Goal: Information Seeking & Learning: Learn about a topic

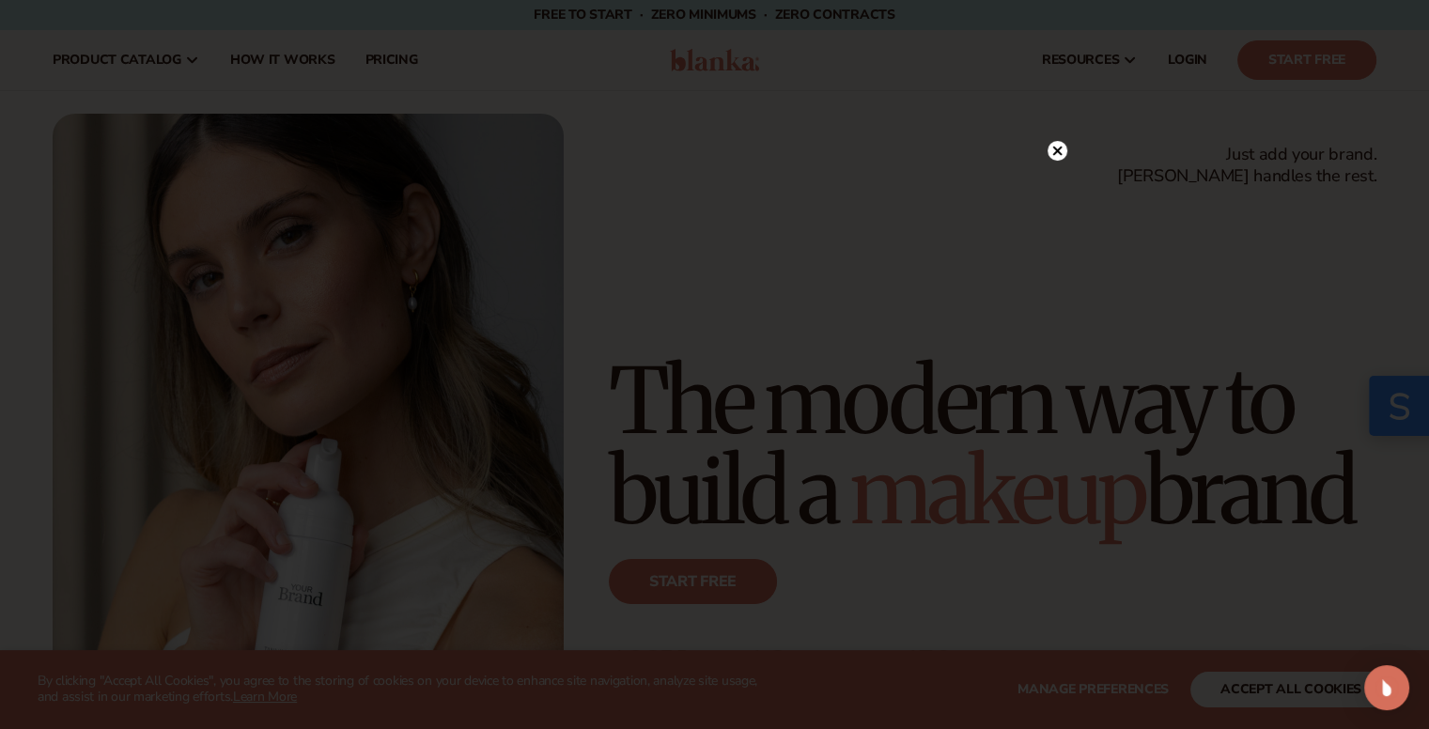
click at [1051, 149] on circle at bounding box center [1058, 151] width 20 height 20
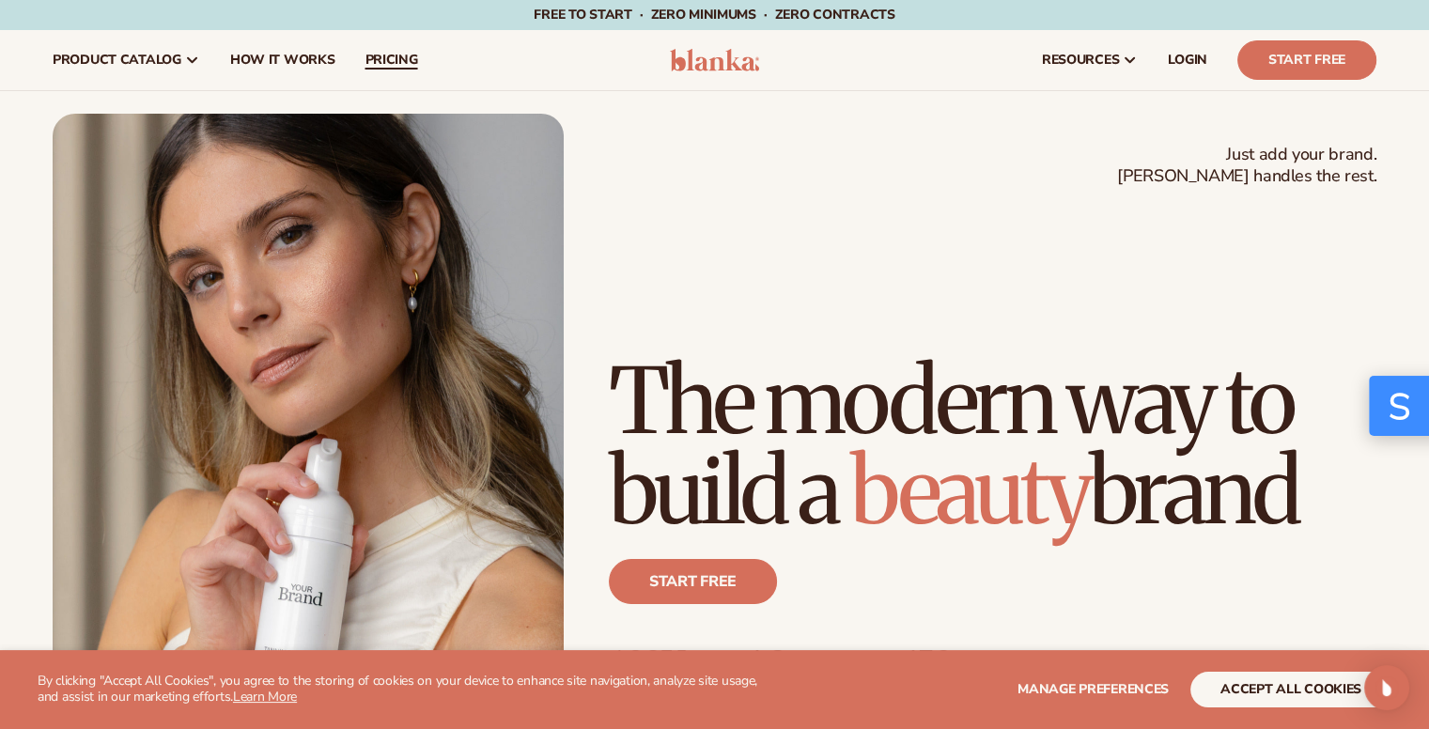
click at [396, 65] on span "pricing" at bounding box center [391, 60] width 53 height 15
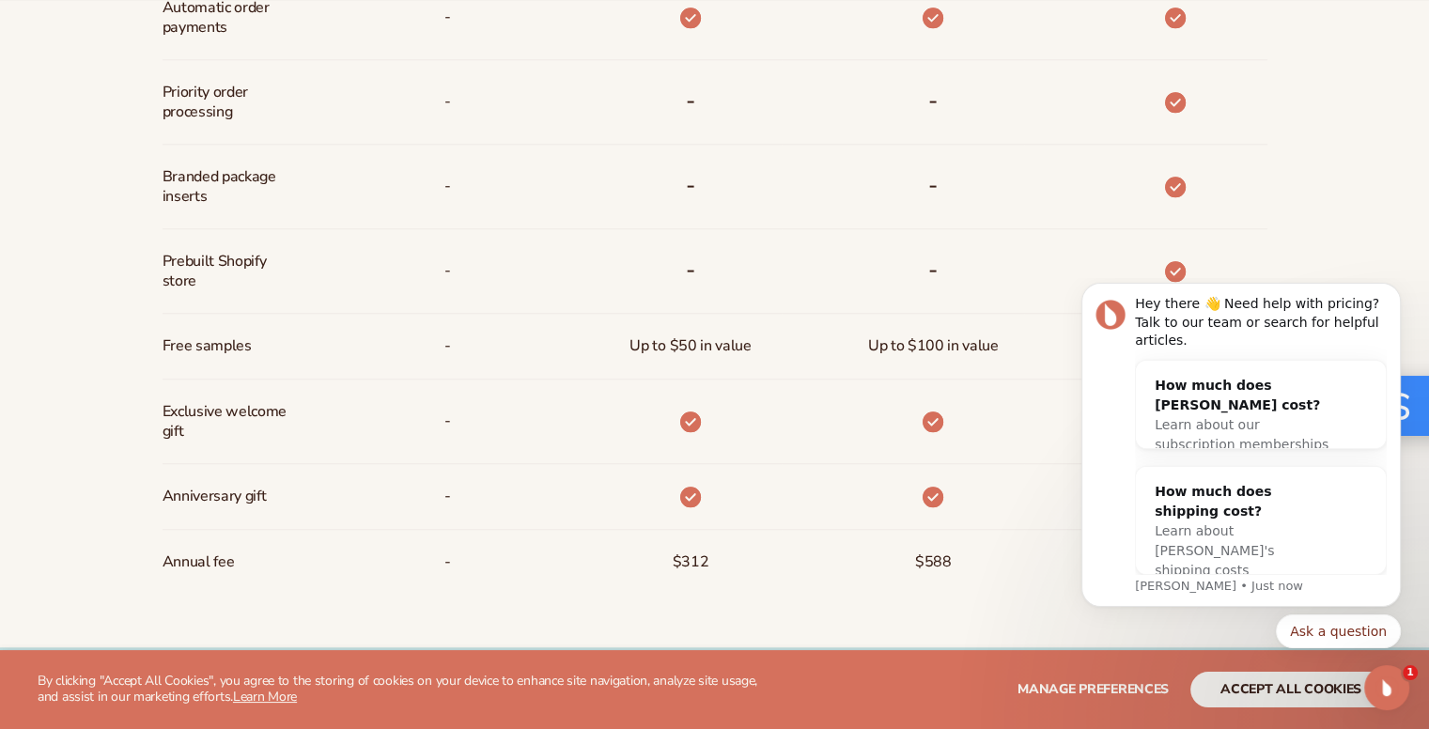
scroll to position [1675, 0]
